Goal: Find contact information: Find contact information

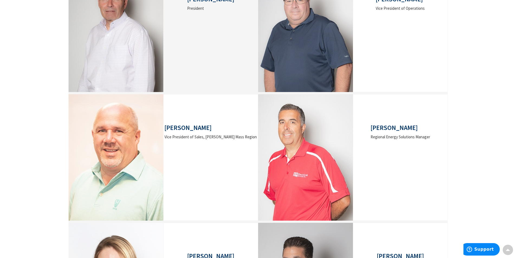
scroll to position [66, 0]
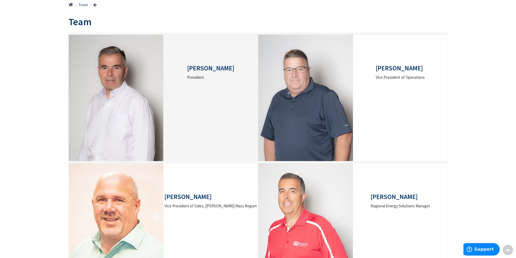
click at [118, 78] on img at bounding box center [115, 98] width 95 height 126
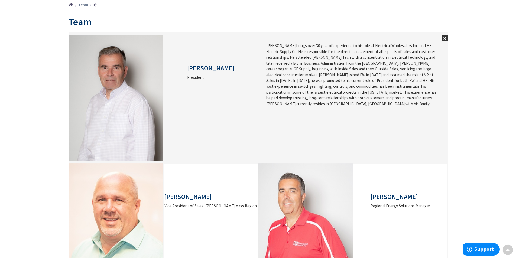
click at [223, 67] on h3 "Mark Osak" at bounding box center [210, 68] width 47 height 7
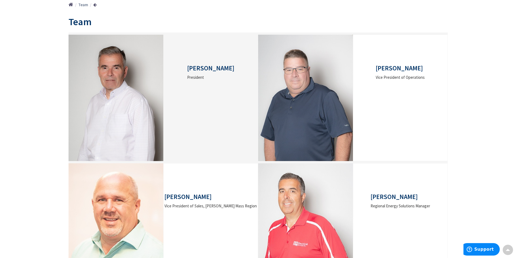
click at [145, 77] on img at bounding box center [115, 98] width 95 height 126
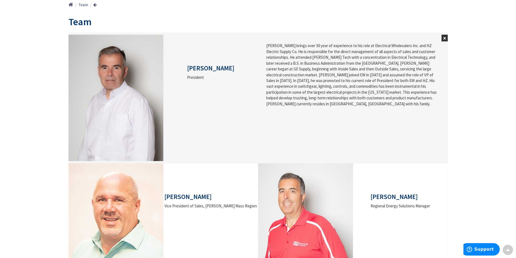
click at [146, 76] on img at bounding box center [115, 98] width 95 height 126
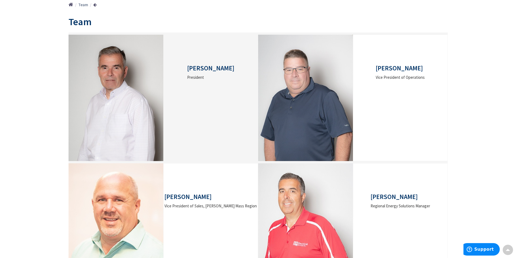
click at [201, 68] on h3 "Mark Osak" at bounding box center [210, 68] width 47 height 7
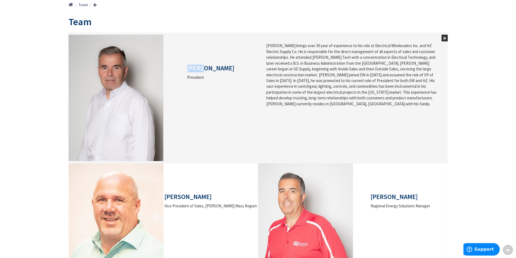
click at [201, 68] on h3 "Mark Osak" at bounding box center [210, 68] width 47 height 7
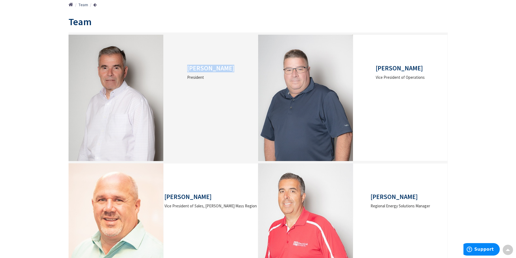
click at [201, 68] on h3 "Mark Osak" at bounding box center [210, 68] width 47 height 7
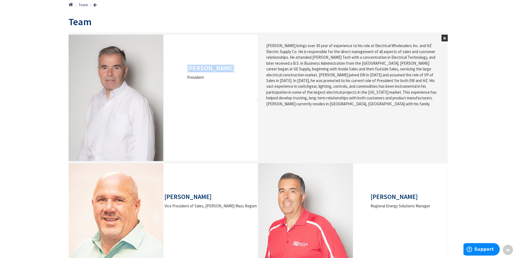
copy div "Mark Osak"
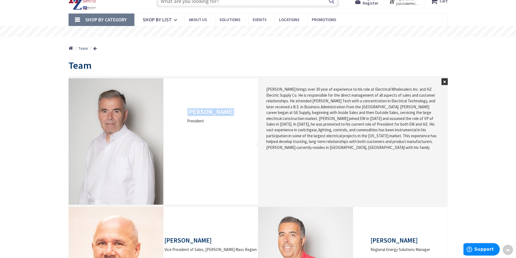
scroll to position [0, 0]
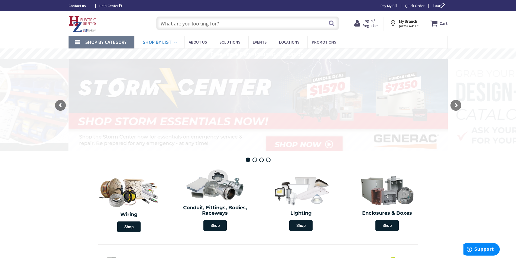
click at [174, 42] on icon at bounding box center [176, 43] width 5 height 12
